Goal: Find specific page/section: Find specific page/section

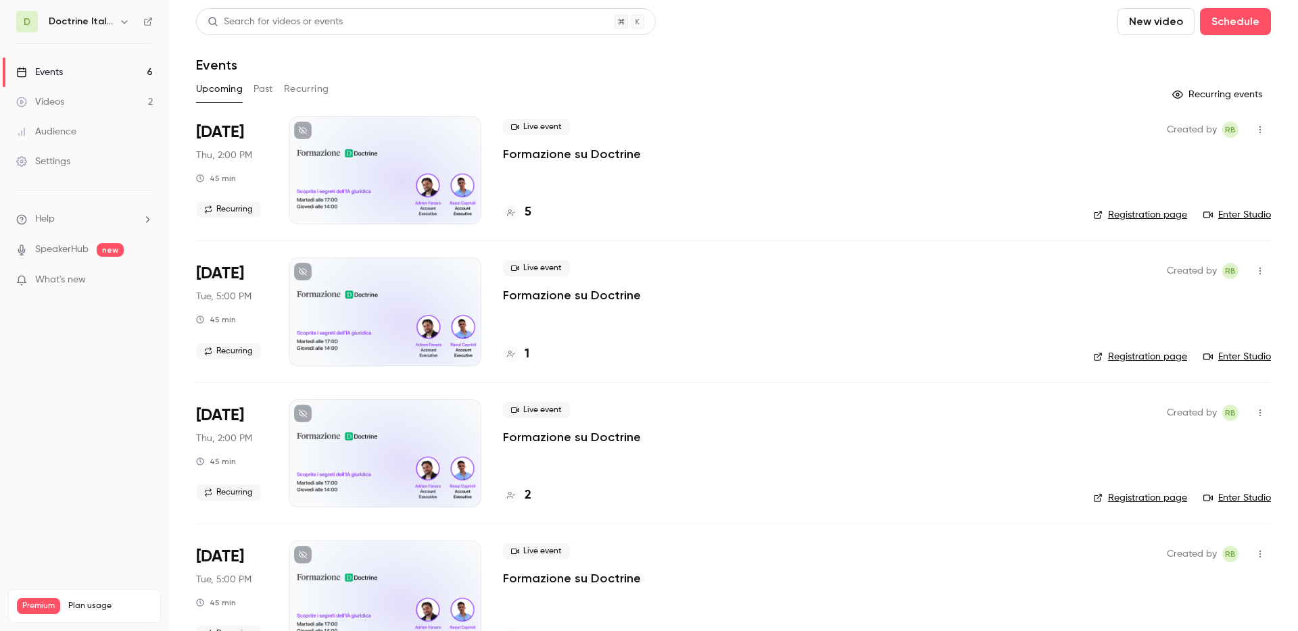
click at [516, 213] on div at bounding box center [511, 213] width 16 height 16
